Goal: Information Seeking & Learning: Learn about a topic

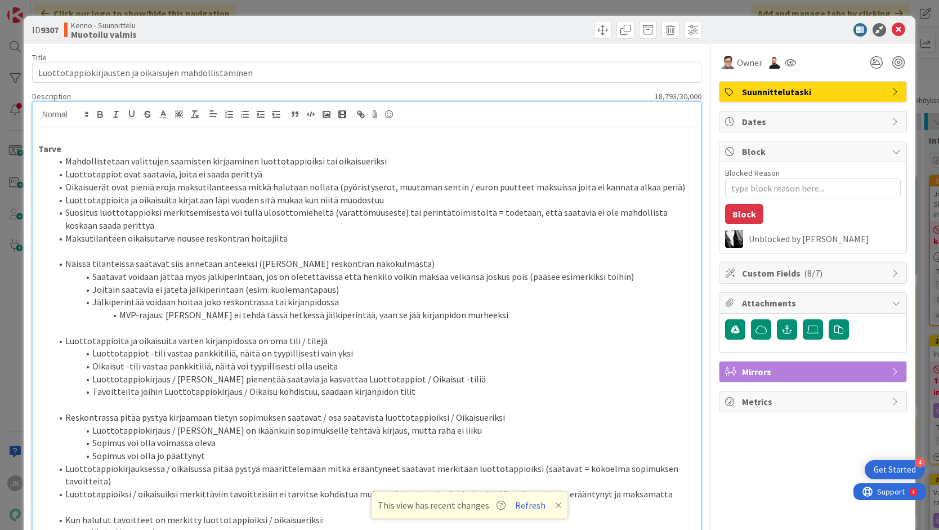
scroll to position [1238, 0]
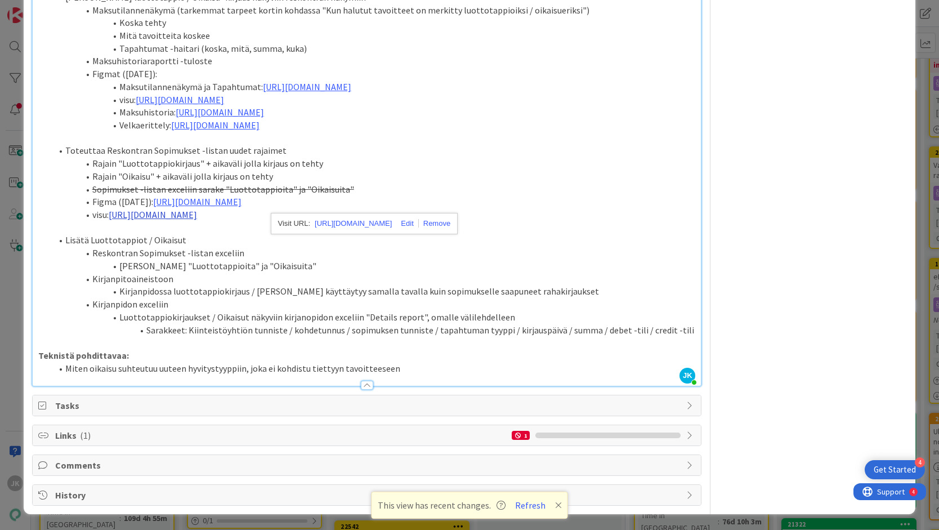
click at [197, 214] on link "[URL][DOMAIN_NAME]" at bounding box center [153, 214] width 88 height 11
click at [289, 236] on link "[URL][DOMAIN_NAME]" at bounding box center [305, 236] width 77 height 15
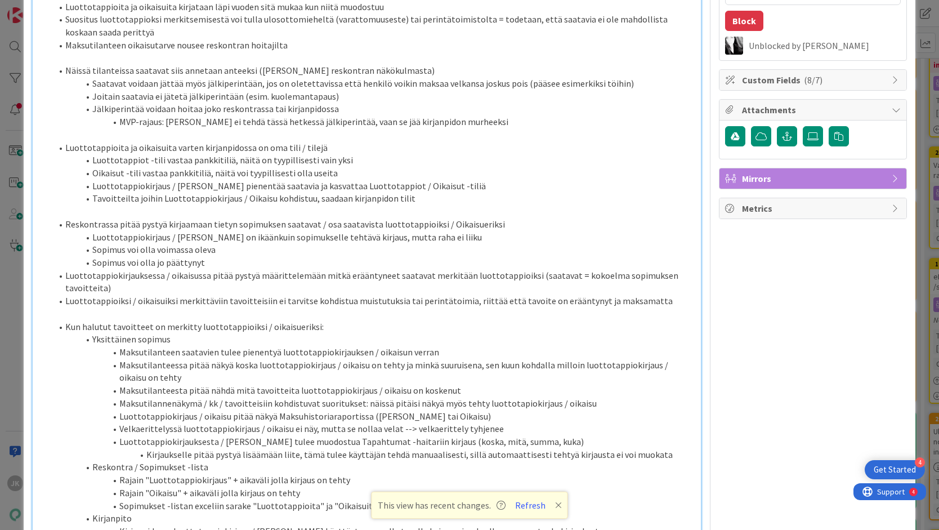
scroll to position [0, 0]
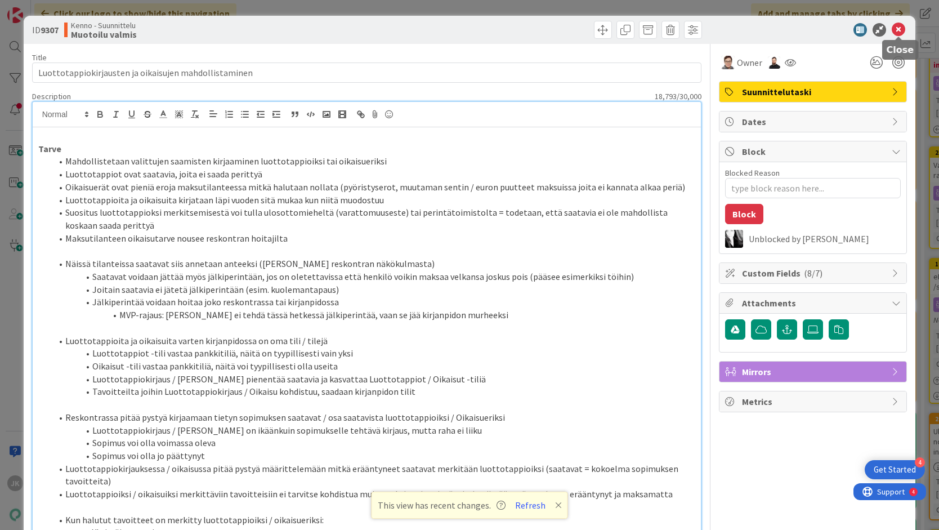
click at [898, 30] on icon at bounding box center [898, 30] width 14 height 14
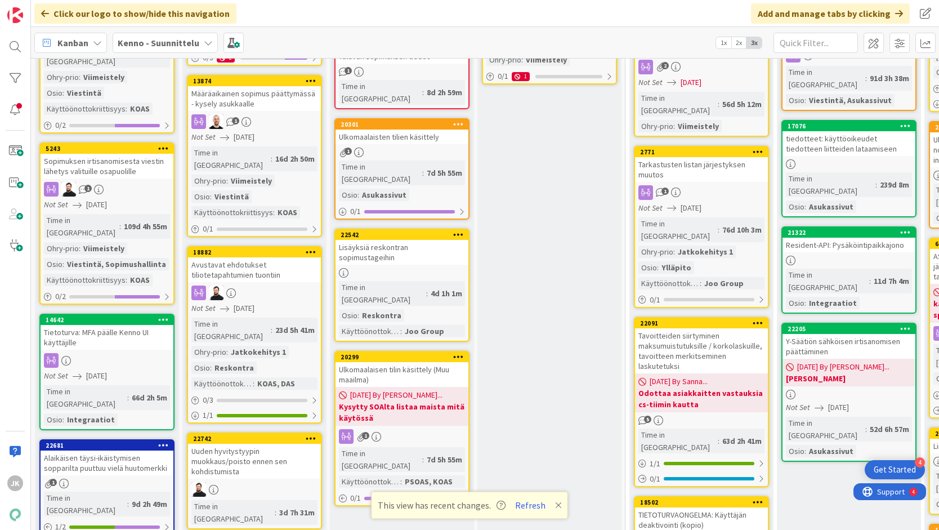
scroll to position [621, 0]
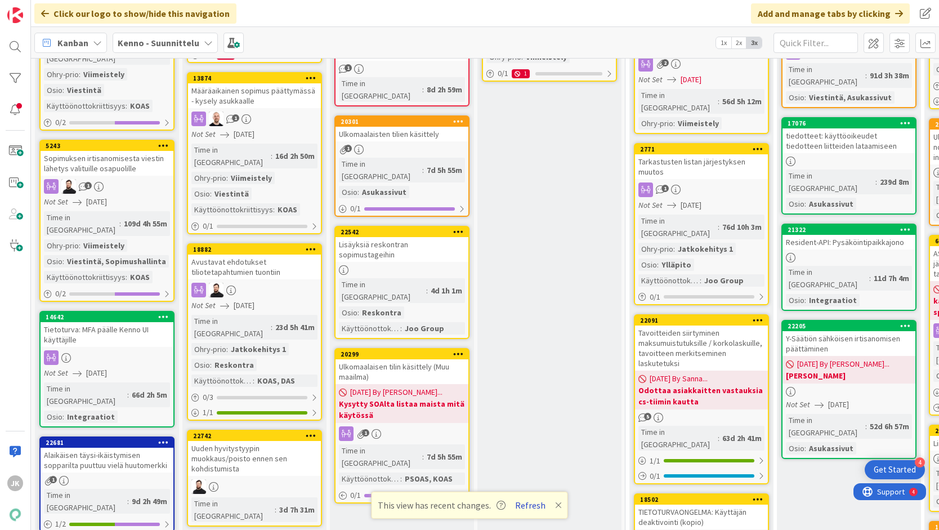
click at [531, 507] on button "Refresh" at bounding box center [530, 505] width 38 height 15
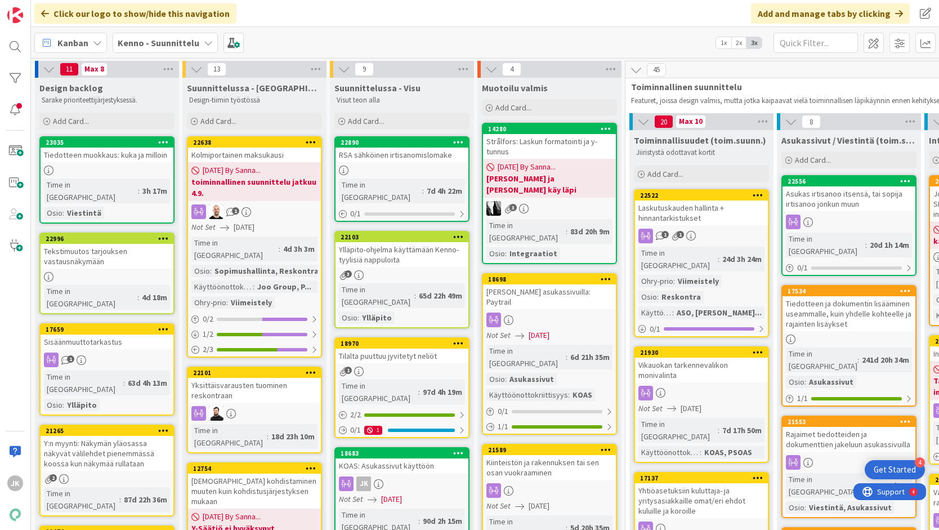
click at [393, 154] on div "RSA sähköinen irtisanomislomake" at bounding box center [401, 154] width 133 height 15
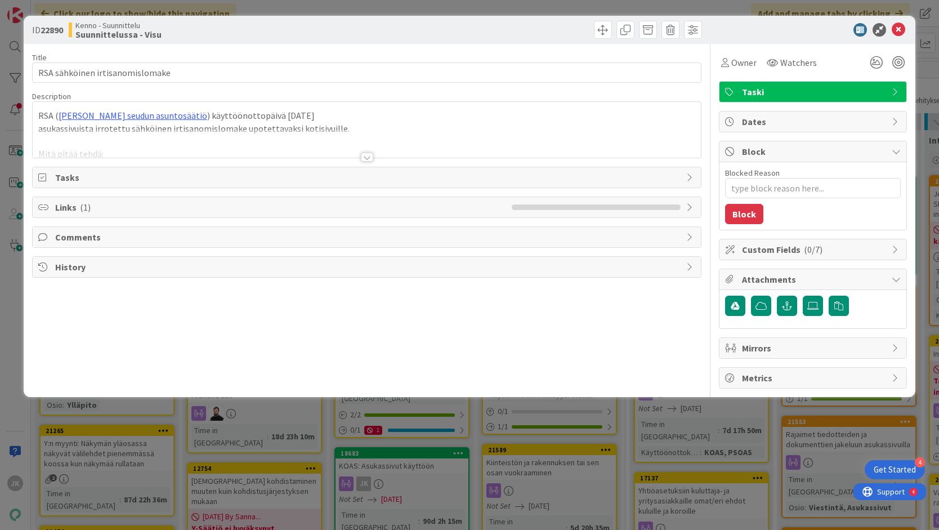
click at [367, 156] on div at bounding box center [367, 157] width 12 height 9
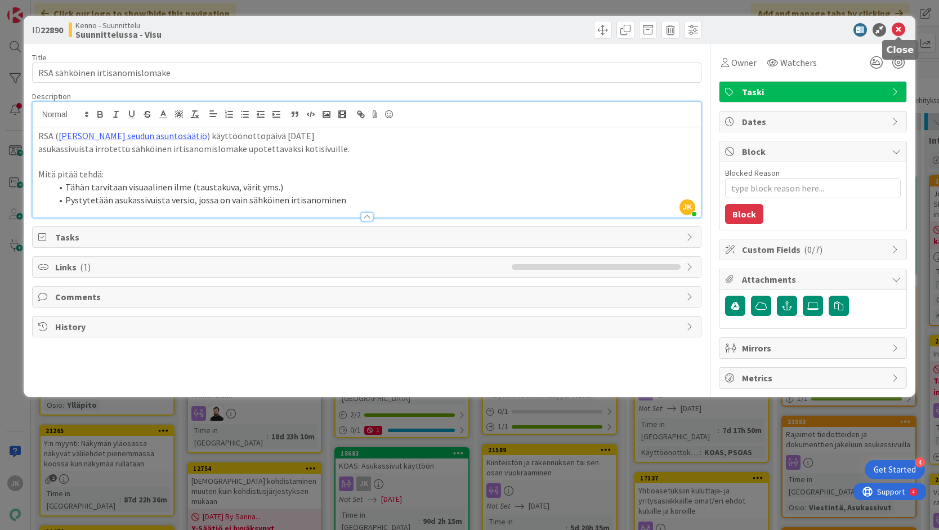
click at [899, 26] on icon at bounding box center [898, 30] width 14 height 14
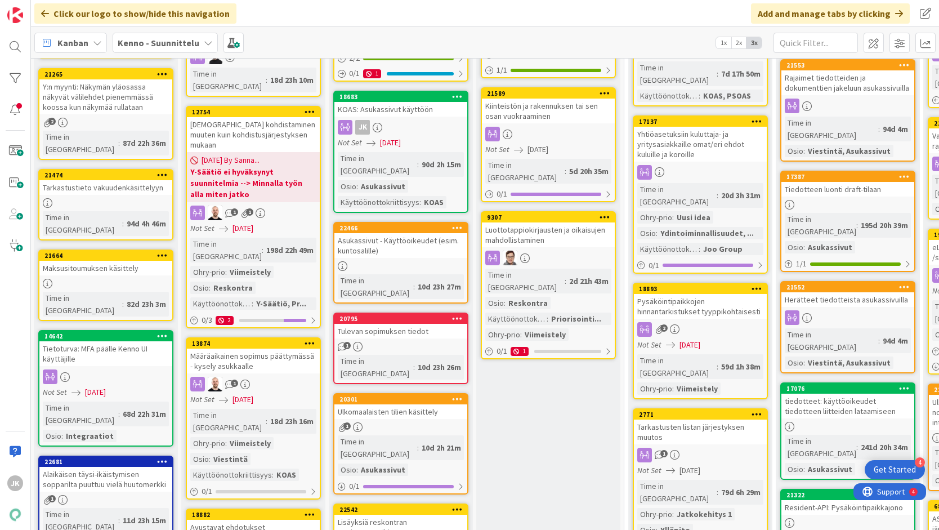
scroll to position [339, 1]
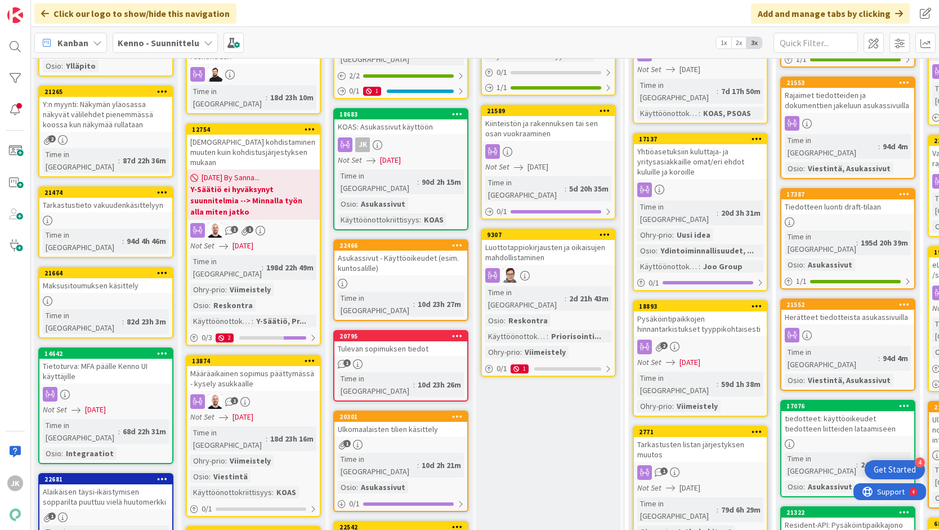
click at [428, 341] on div "Tulevan sopimuksen tiedot" at bounding box center [400, 348] width 133 height 15
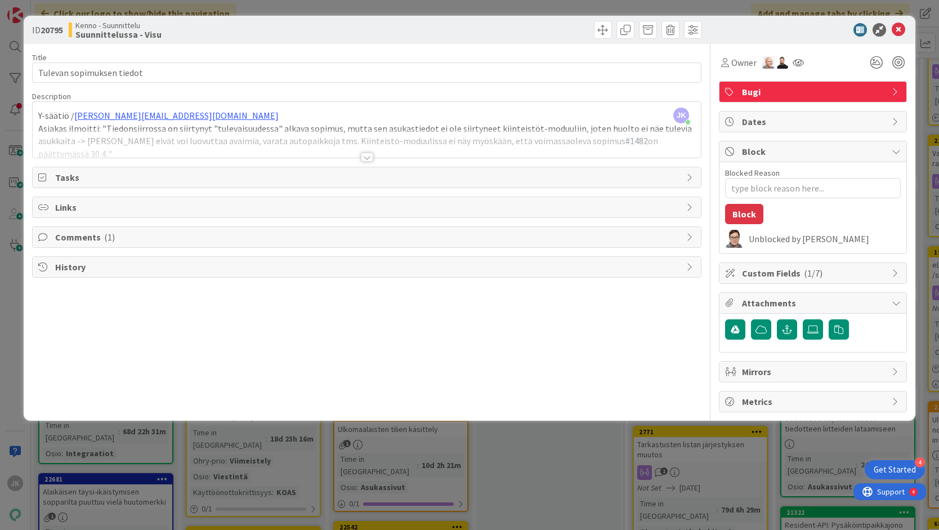
click at [365, 154] on div at bounding box center [367, 157] width 12 height 9
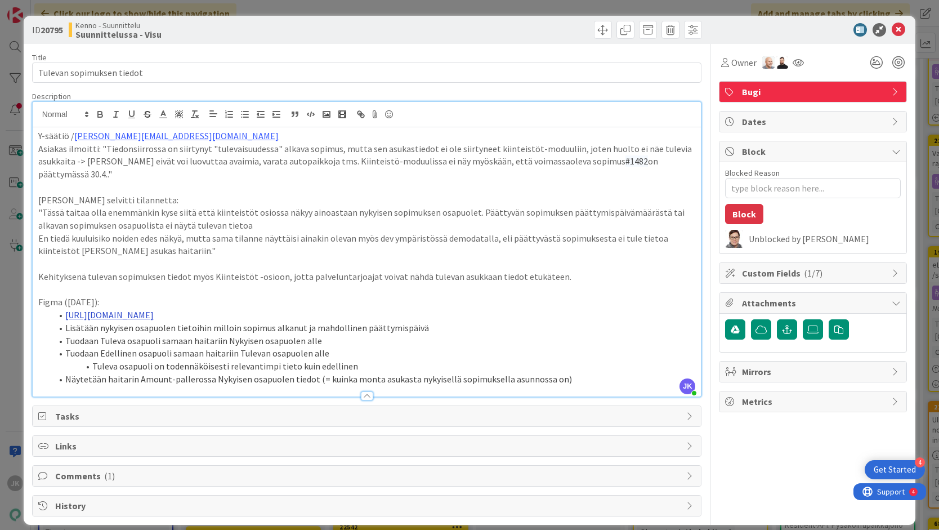
click at [154, 309] on link "https://www.figma.com/design/tVrM7F0dWYQn47os8szCQo/Teht%C3%A4v%C3%A4t-ja-kiint…" at bounding box center [109, 314] width 88 height 11
click at [311, 323] on link "https://www.figma.com/design/tVrM7F0dWYQn47os8szCQo/Teht%C3%A4v%C3%A4t-ja-kiint…" at bounding box center [318, 323] width 77 height 15
click at [211, 384] on div at bounding box center [367, 390] width 669 height 12
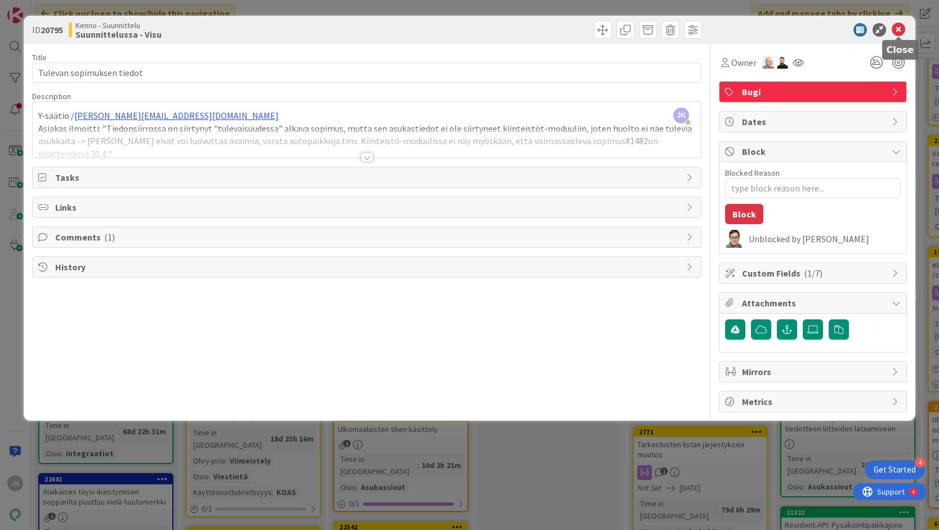
click at [898, 30] on icon at bounding box center [898, 30] width 14 height 14
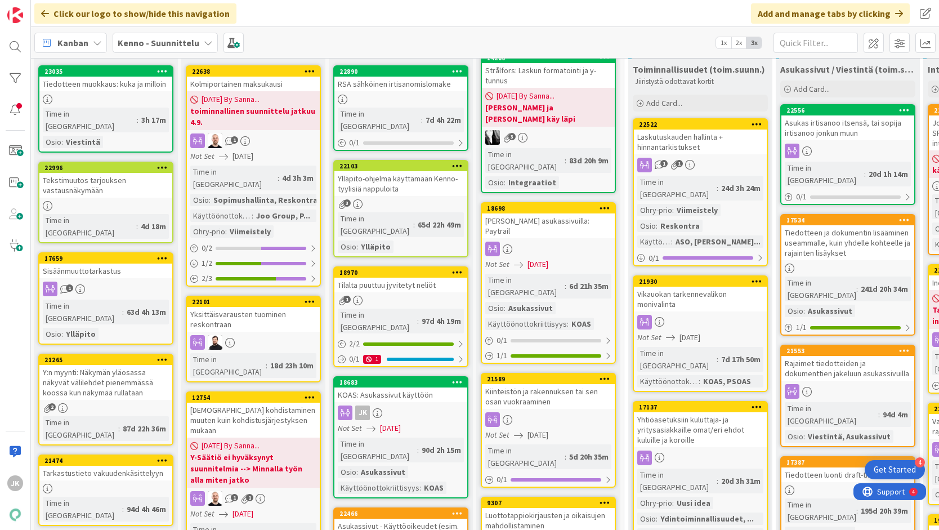
scroll to position [62, 1]
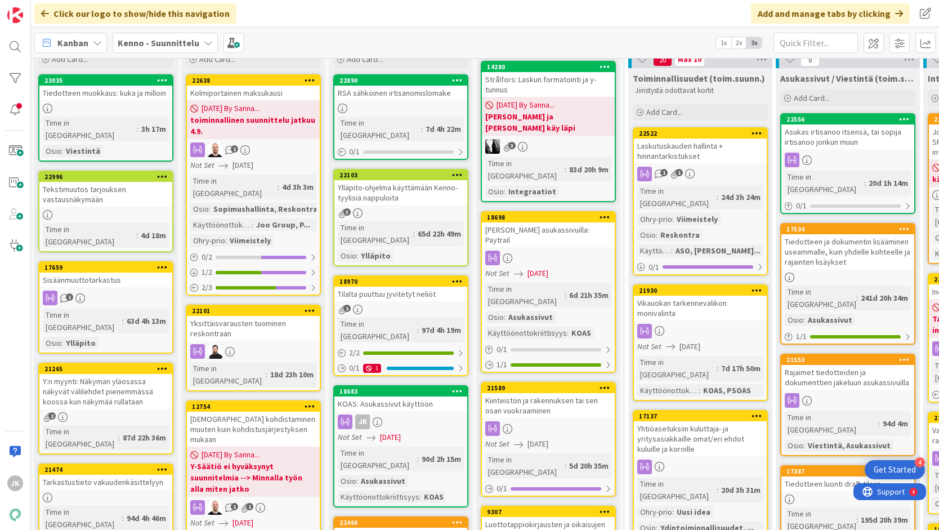
click at [401, 95] on div "RSA sähköinen irtisanomislomake" at bounding box center [400, 93] width 133 height 15
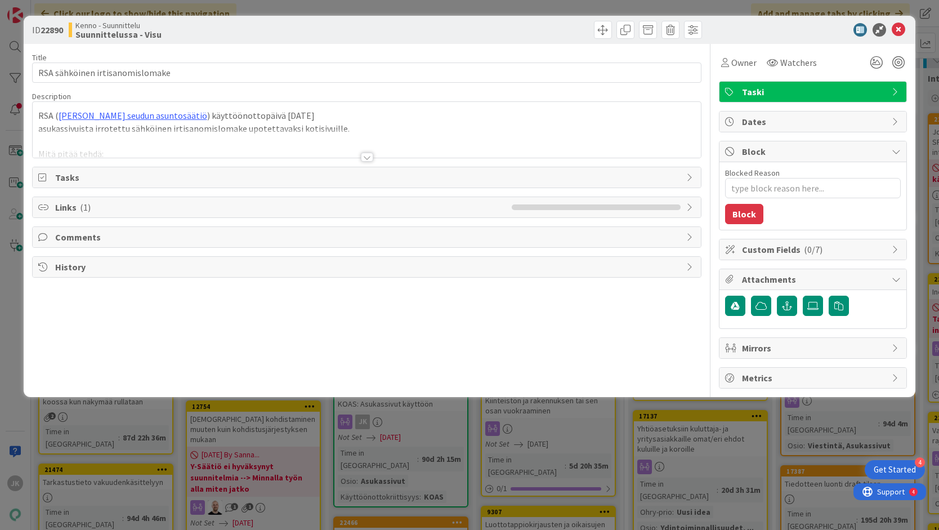
click at [897, 29] on icon at bounding box center [898, 30] width 14 height 14
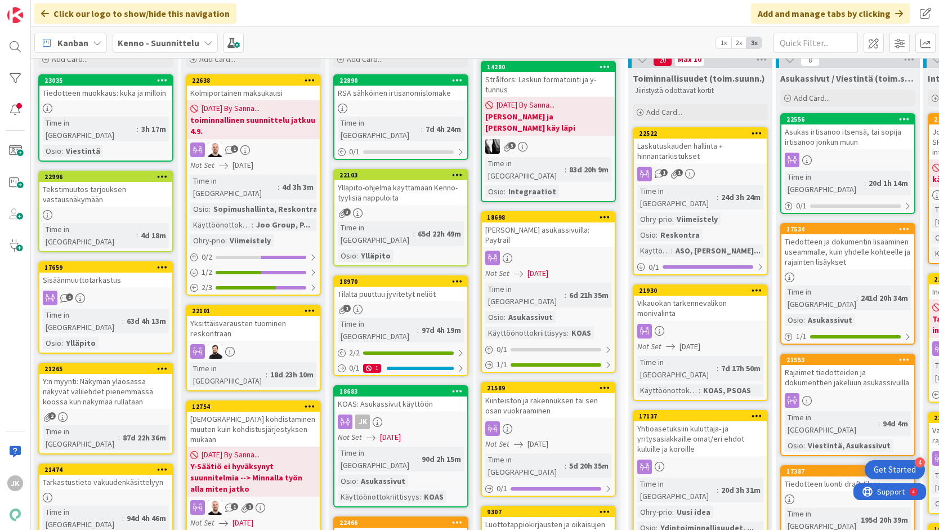
click at [368, 286] on div "Tilalta puuttuu jyvitetyt neliöt" at bounding box center [400, 293] width 133 height 15
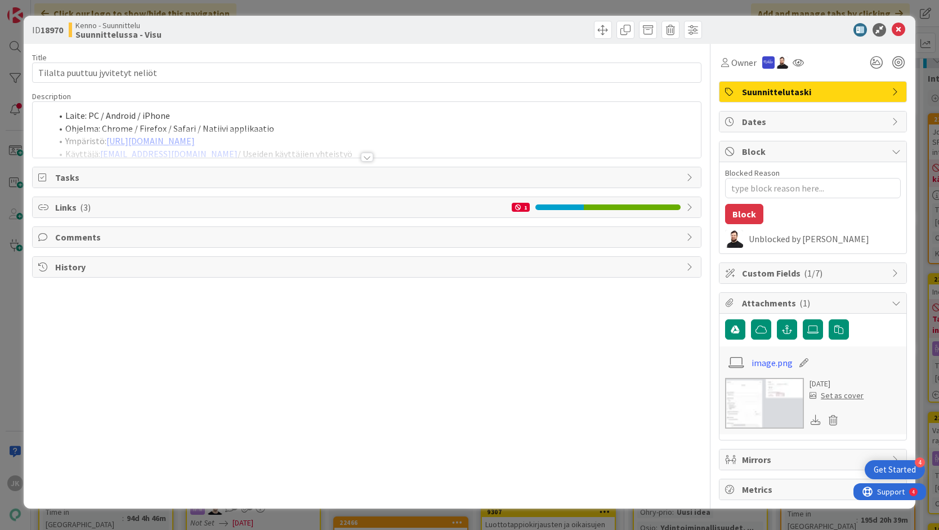
click at [365, 155] on div at bounding box center [367, 157] width 12 height 9
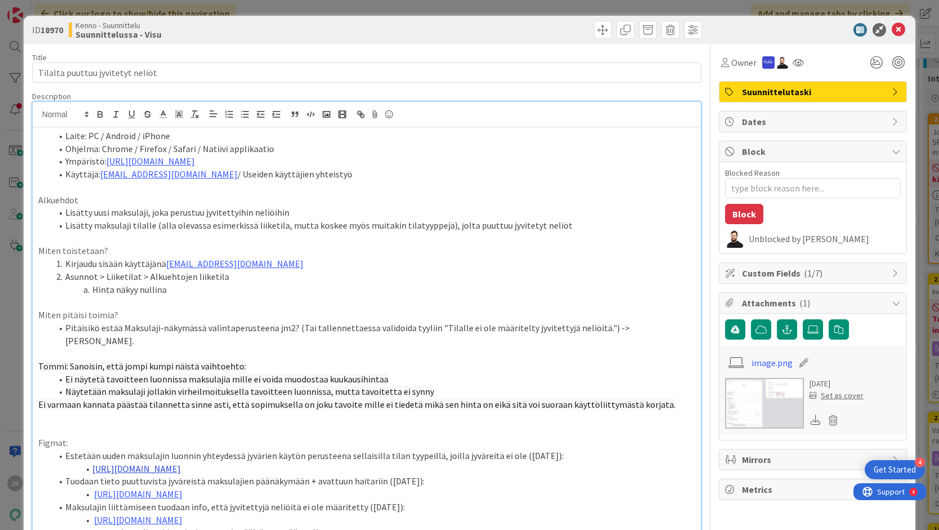
click at [181, 463] on link "https://www.figma.com/design/s06ePFuGvSFkRRSBp8p43G/Reskontra?node-id=24867-102…" at bounding box center [136, 468] width 88 height 11
click at [278, 477] on link "https://www.figma.com/design/s06ePFuGvSFkRRSBp8p43G/Reskontra?node-id=24867-102…" at bounding box center [285, 477] width 77 height 15
click at [899, 30] on icon at bounding box center [898, 30] width 14 height 14
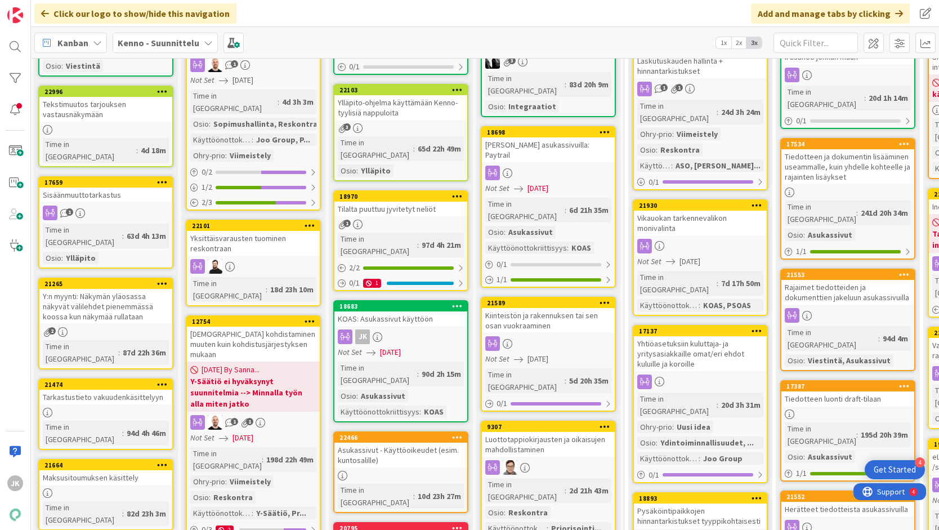
scroll to position [176, 1]
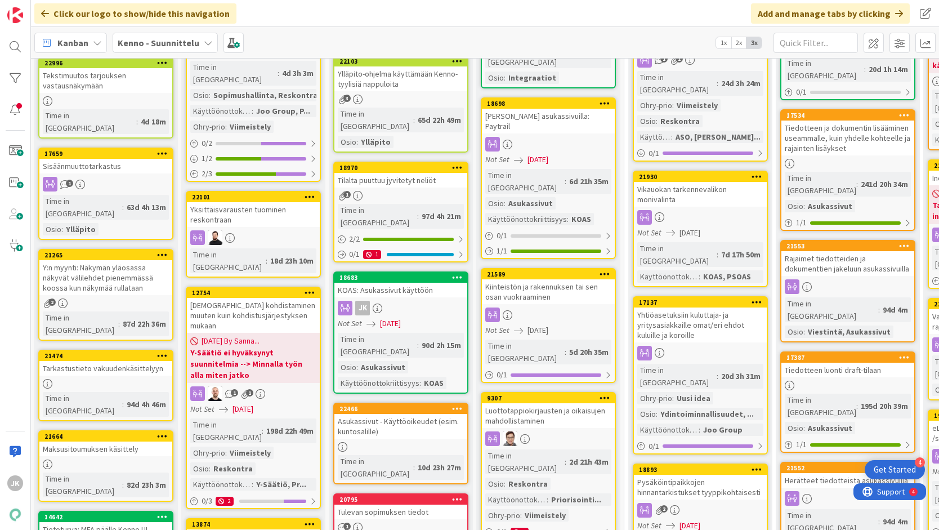
click at [369, 414] on div "Asukassivut - Käyttöoikeudet (esim. kuntosalille)" at bounding box center [400, 426] width 133 height 25
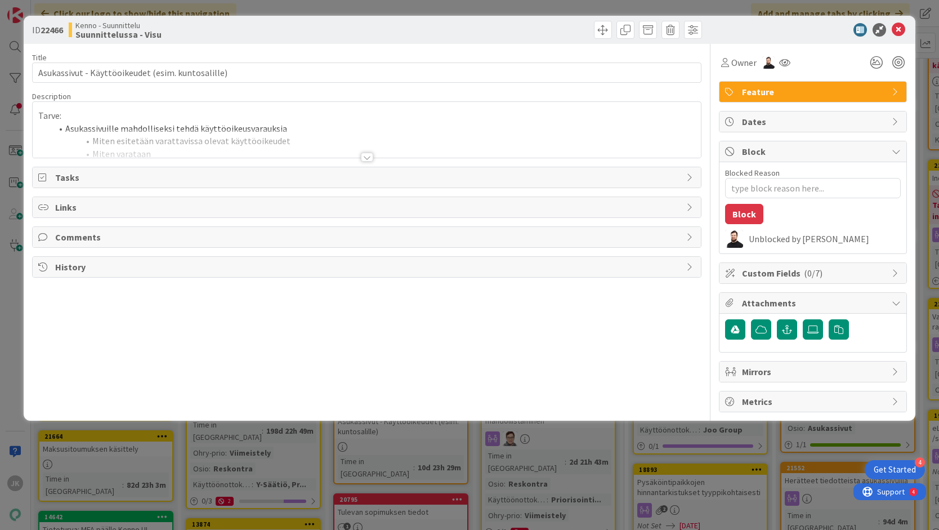
click at [366, 158] on div at bounding box center [367, 157] width 12 height 9
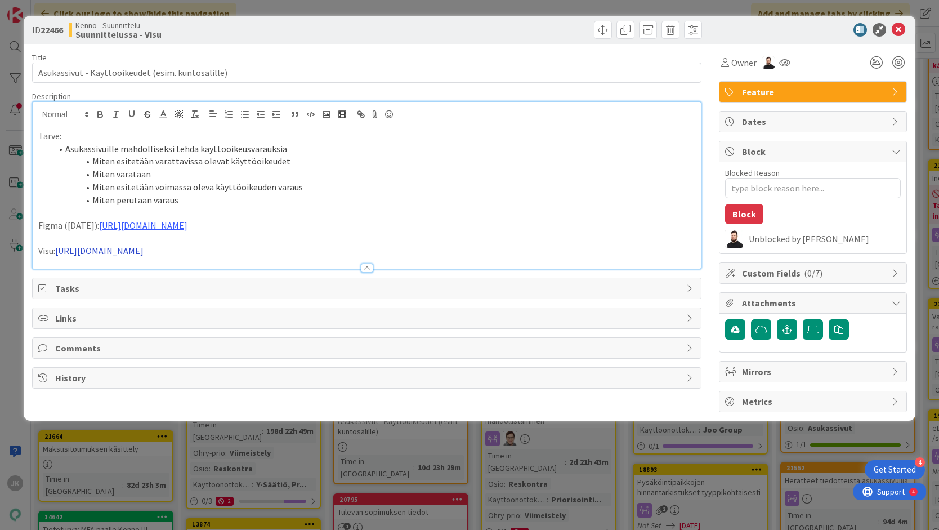
click at [144, 253] on link "https://www.figma.com/design/8nkeArknswRheh0fKWhyRc/Asukassivut?node-id=11202-5…" at bounding box center [99, 250] width 88 height 11
click at [290, 270] on link "https://www.figma.com/design/8nkeArknswRheh0fKWhyRc/Asukassivut?node-id=11202-5…" at bounding box center [251, 272] width 77 height 15
click at [900, 28] on icon at bounding box center [898, 30] width 14 height 14
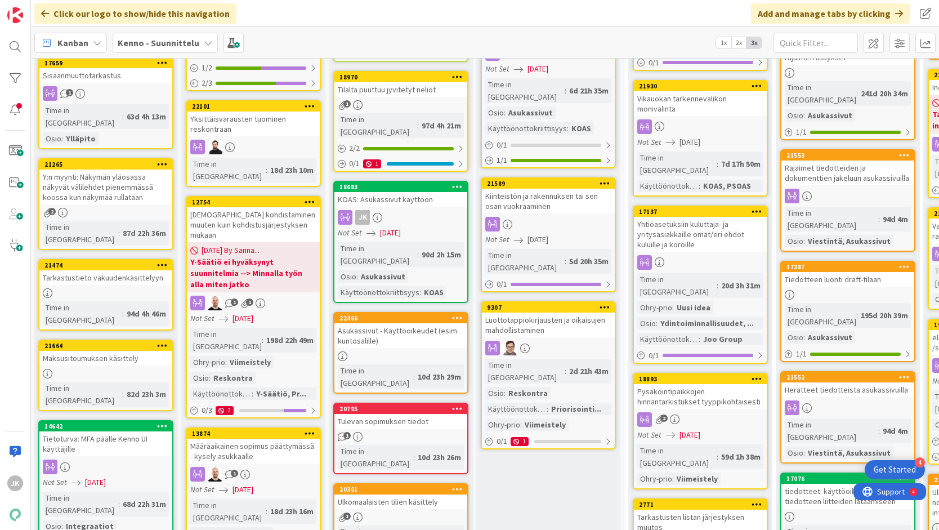
click at [418, 414] on div "Tulevan sopimuksen tiedot" at bounding box center [400, 421] width 133 height 15
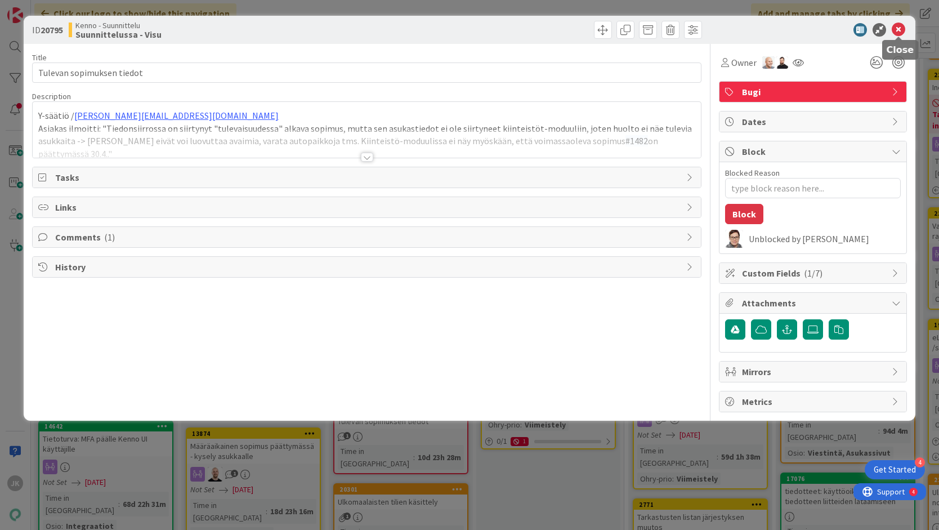
click at [895, 26] on icon at bounding box center [898, 30] width 14 height 14
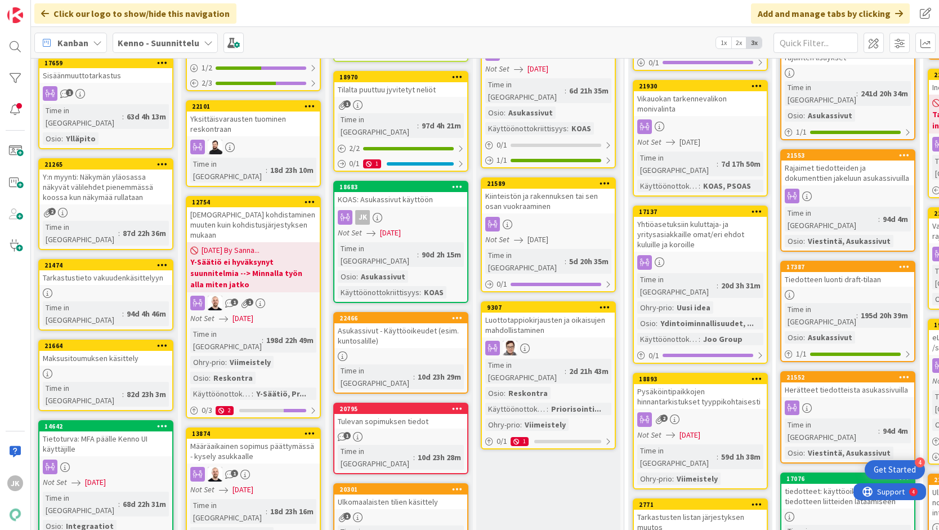
click at [402, 494] on div "Ulkomaalaisten tilien käsittely" at bounding box center [400, 501] width 133 height 15
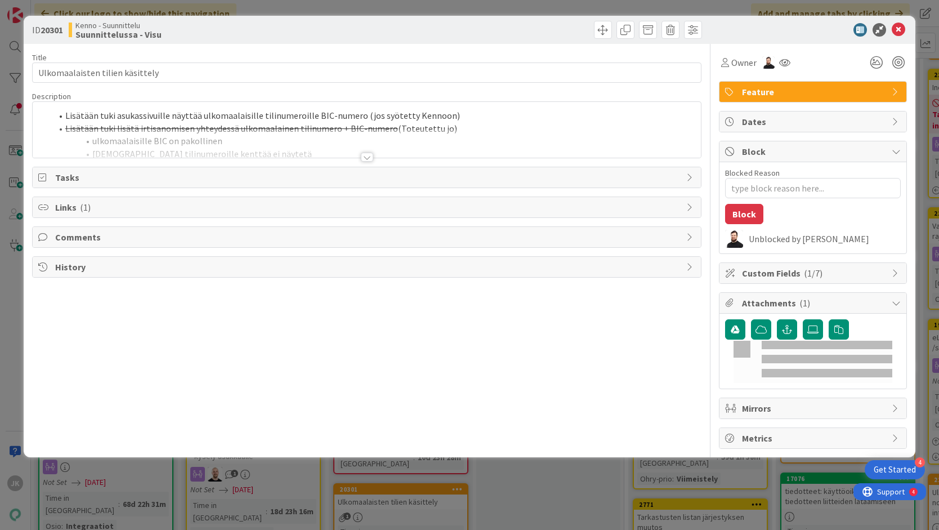
type textarea "x"
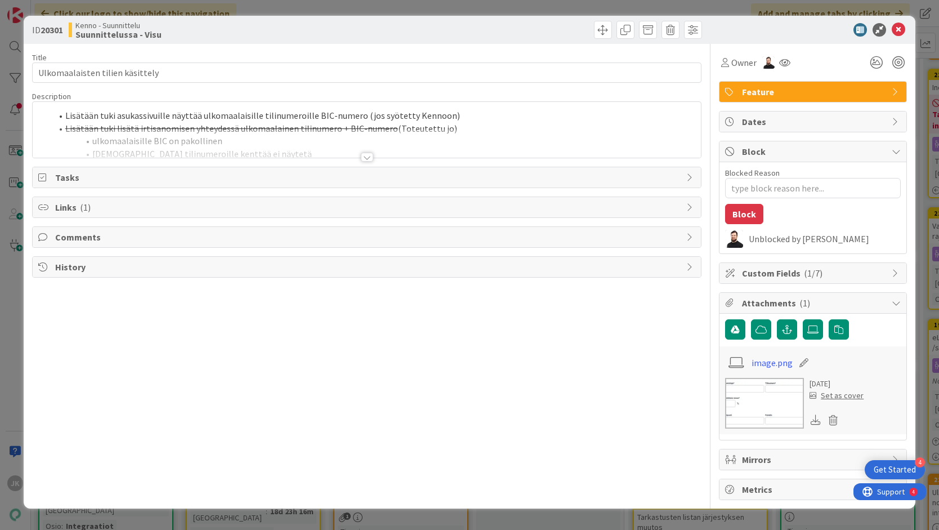
click at [367, 155] on div at bounding box center [367, 157] width 12 height 9
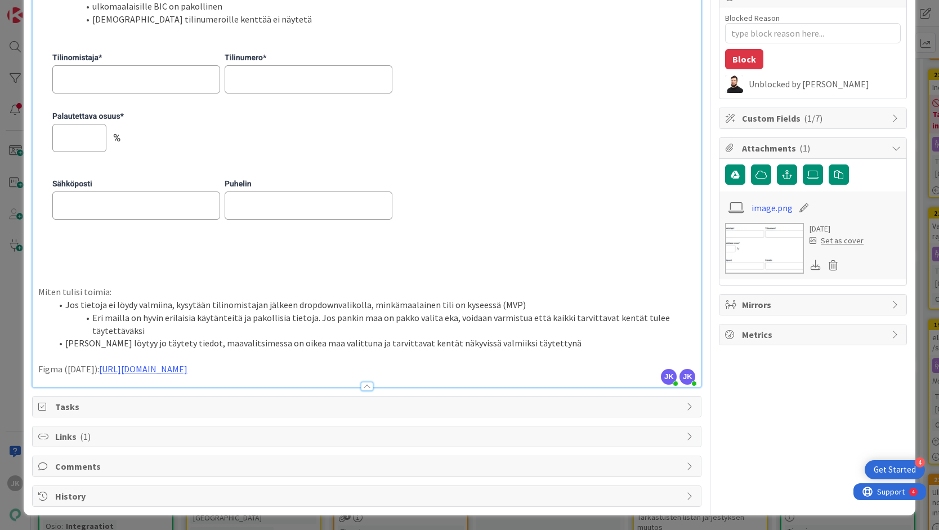
scroll to position [155, 0]
click at [187, 369] on link "https://www.figma.com/design/8nkeArknswRheh0fKWhyRc/Asukassivut?node-id=11170-4…" at bounding box center [143, 367] width 88 height 11
click at [297, 391] on link "https://www.figma.com/design/8nkeArknswRheh0fKWhyRc/Asukassivut?node-id=11170-4…" at bounding box center [299, 390] width 77 height 15
